Goal: Information Seeking & Learning: Learn about a topic

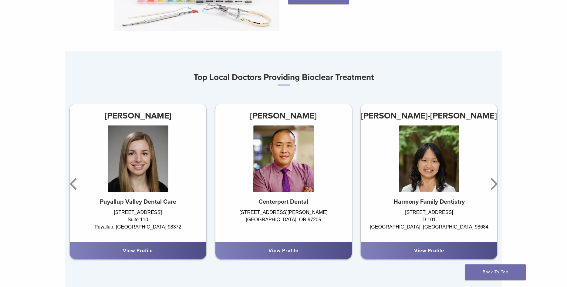
scroll to position [402, 0]
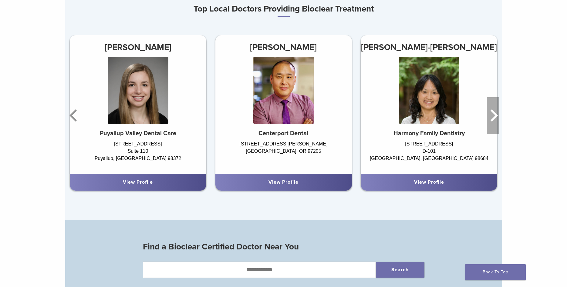
click at [492, 116] on icon "Next" at bounding box center [493, 115] width 12 height 36
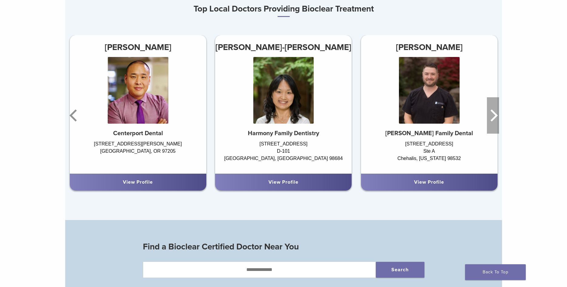
click at [492, 116] on icon "Next" at bounding box center [493, 115] width 12 height 36
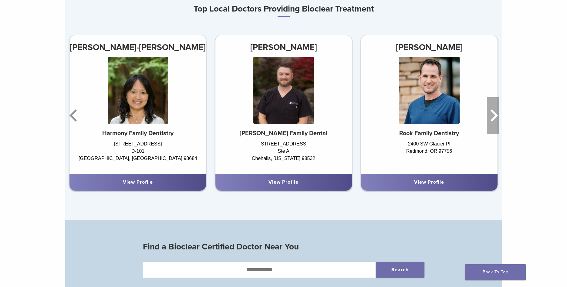
click at [492, 116] on icon "Next" at bounding box center [493, 115] width 12 height 36
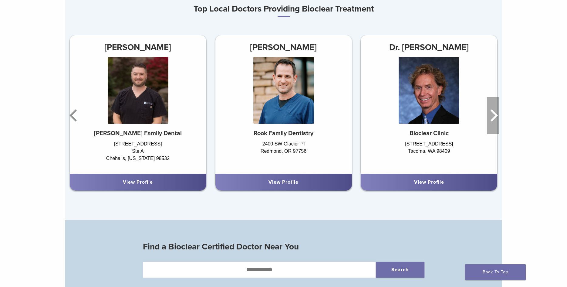
click at [494, 117] on icon "Next" at bounding box center [494, 116] width 7 height 12
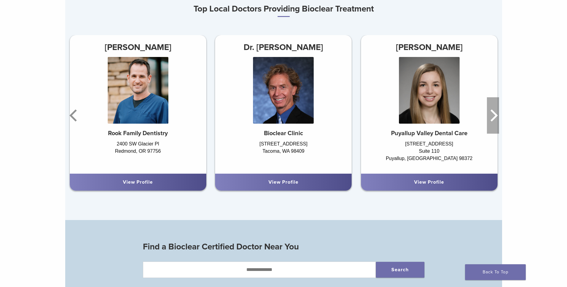
click at [494, 117] on icon "Next" at bounding box center [494, 116] width 7 height 12
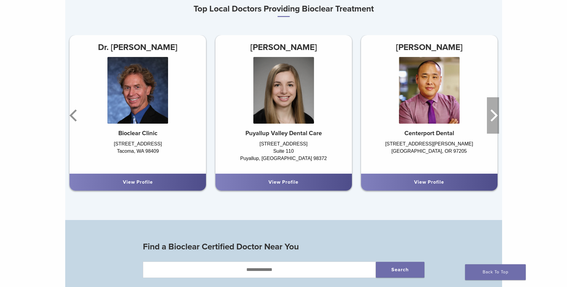
click at [494, 117] on icon "Next" at bounding box center [494, 116] width 7 height 12
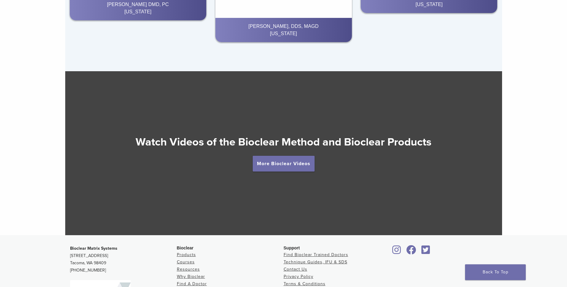
scroll to position [1052, 0]
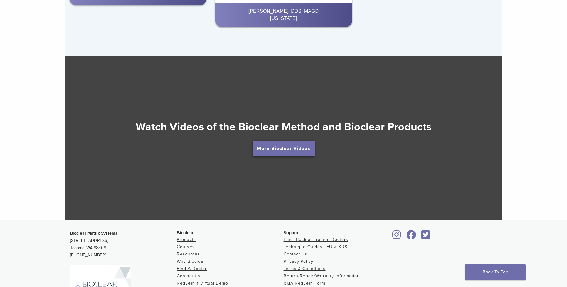
click at [295, 147] on link "More Bioclear Videos" at bounding box center [284, 149] width 62 height 16
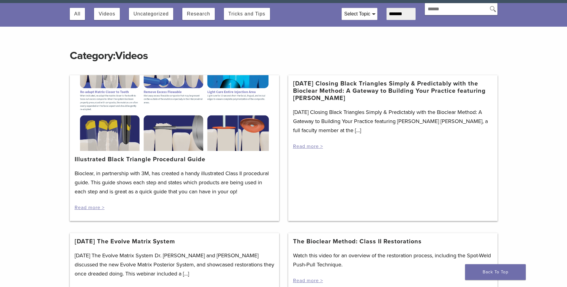
scroll to position [93, 0]
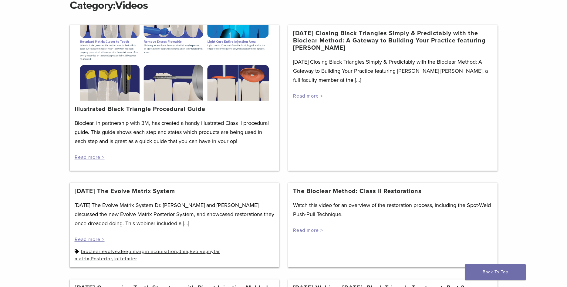
click at [306, 231] on link "Read more >" at bounding box center [308, 231] width 30 height 6
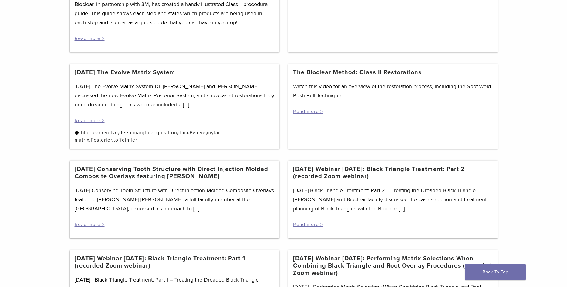
scroll to position [186, 0]
